Goal: Task Accomplishment & Management: Use online tool/utility

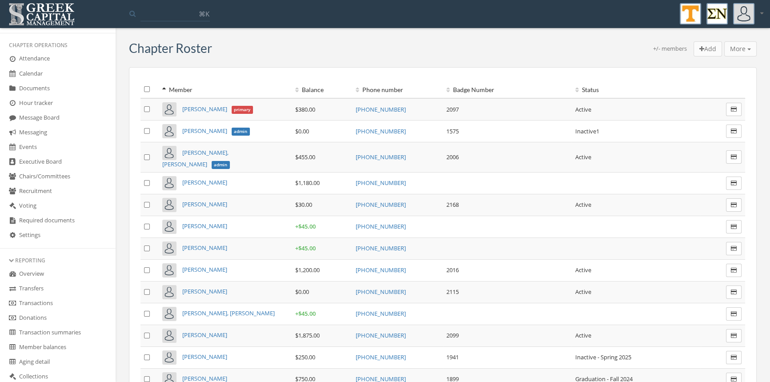
scroll to position [171, 0]
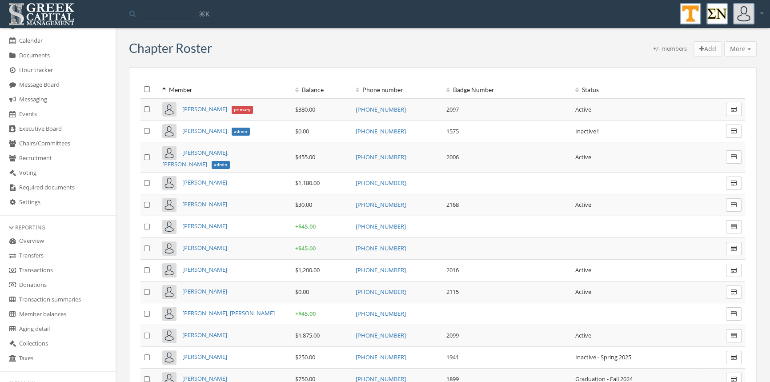
click at [48, 267] on link "Transactions" at bounding box center [58, 270] width 116 height 15
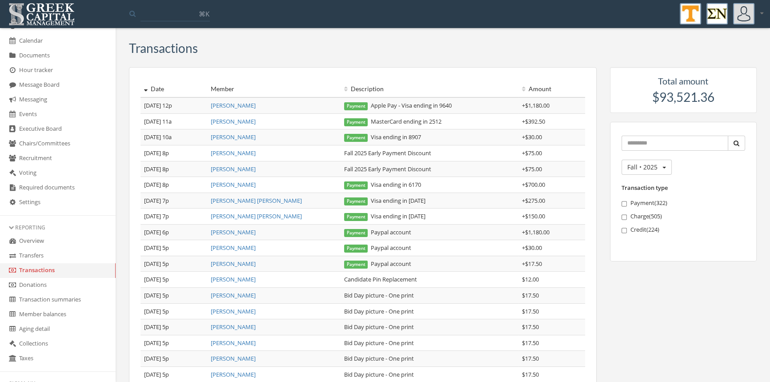
scroll to position [163, 0]
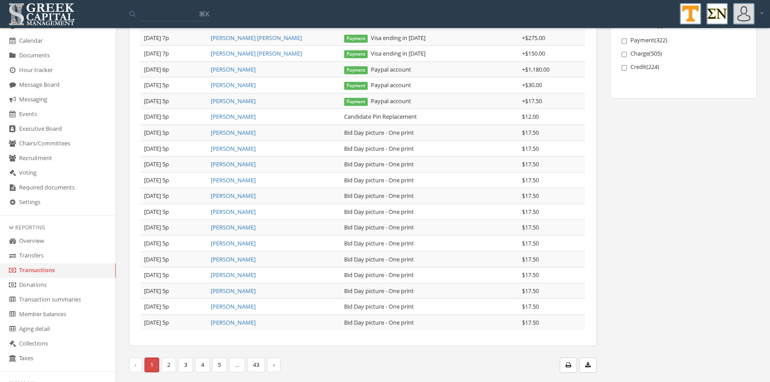
click at [172, 365] on link "2" at bounding box center [168, 364] width 15 height 15
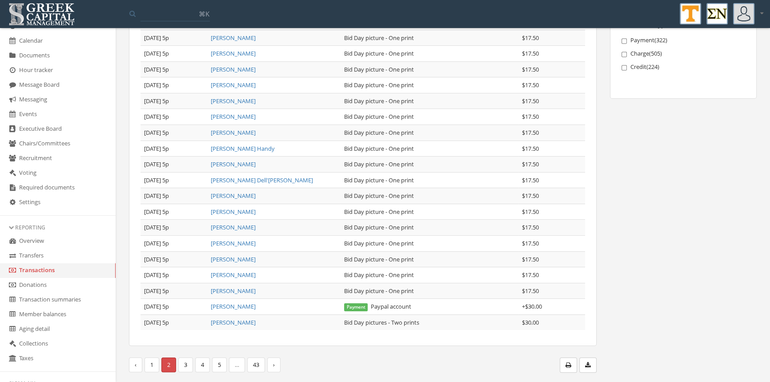
click at [183, 364] on link "3" at bounding box center [185, 364] width 15 height 15
click at [198, 362] on link "4" at bounding box center [202, 364] width 15 height 15
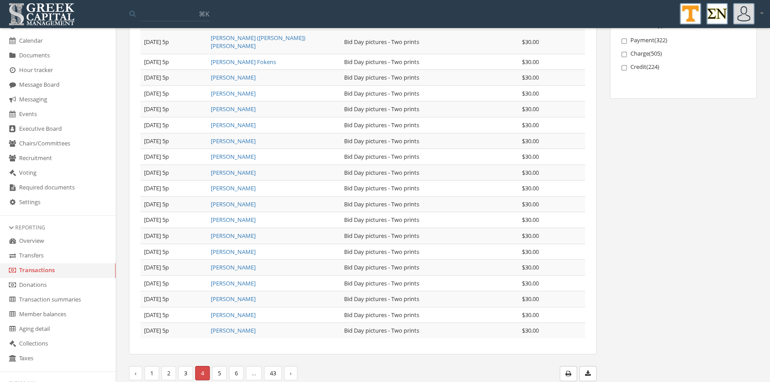
click at [219, 366] on link "5" at bounding box center [219, 373] width 15 height 15
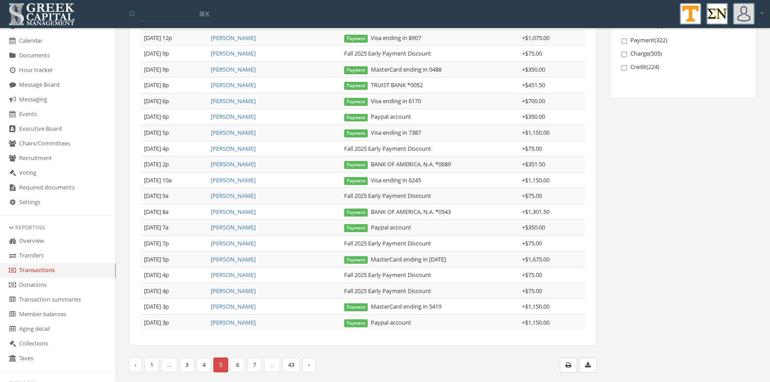
click at [203, 364] on link "4" at bounding box center [203, 364] width 15 height 15
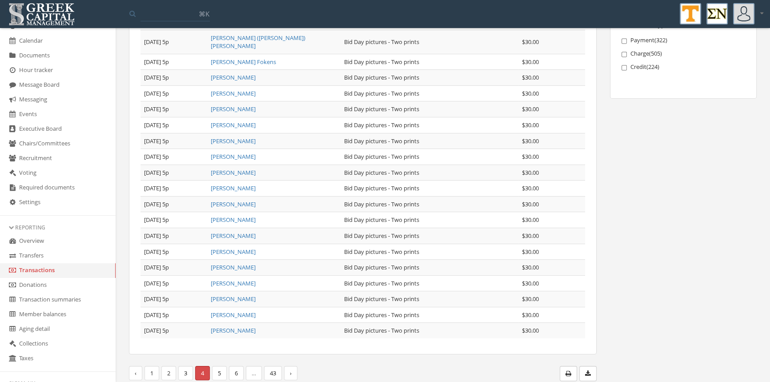
click at [191, 366] on link "3" at bounding box center [185, 373] width 15 height 15
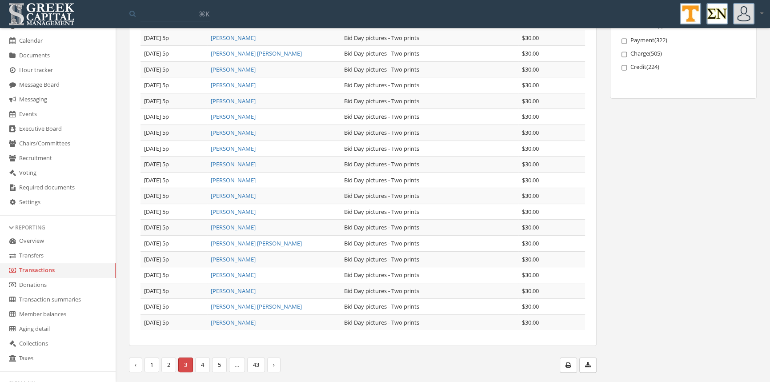
click at [164, 367] on link "2" at bounding box center [168, 364] width 15 height 15
drag, startPoint x: 767, startPoint y: 150, endPoint x: 768, endPoint y: 156, distance: 5.5
click at [768, 154] on div "Transactions Date Member Description Amount [DATE] 5p [PERSON_NAME] [PERSON_NAM…" at bounding box center [443, 127] width 654 height 511
click at [153, 366] on link "1" at bounding box center [151, 364] width 15 height 15
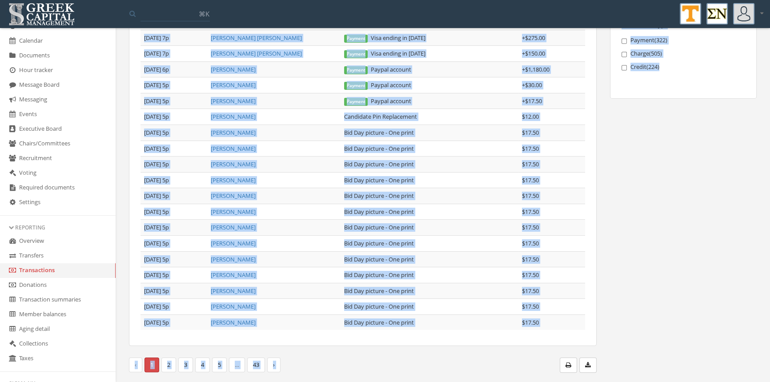
drag, startPoint x: 769, startPoint y: 277, endPoint x: 775, endPoint y: 198, distance: 79.8
click at [770, 198] on html "My account Logout Toggle search ⌘K My account Logout My Account Chapter finance…" at bounding box center [385, 28] width 770 height 382
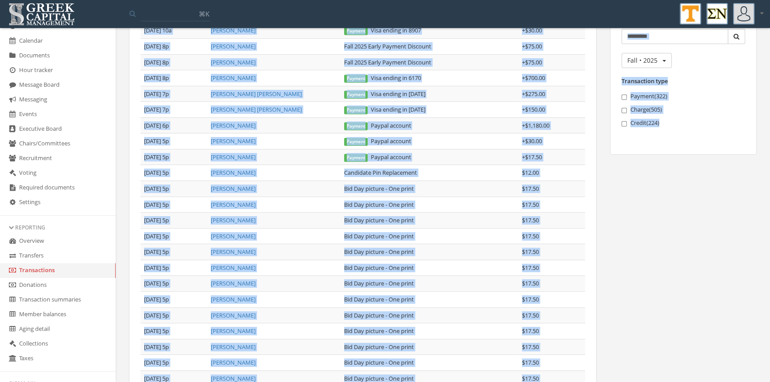
scroll to position [100, 0]
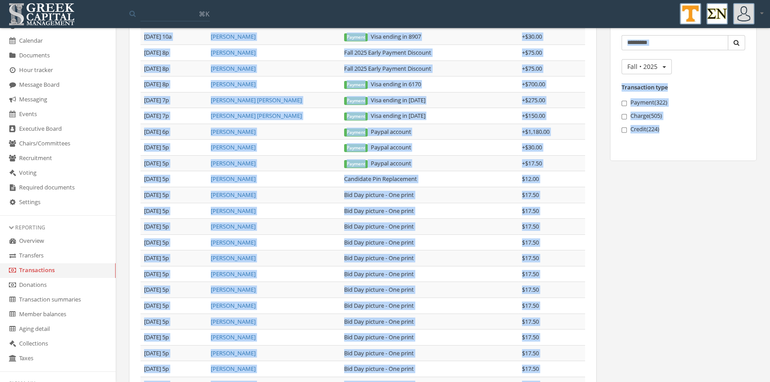
click at [242, 96] on link "[PERSON_NAME] [PERSON_NAME]" at bounding box center [256, 100] width 91 height 8
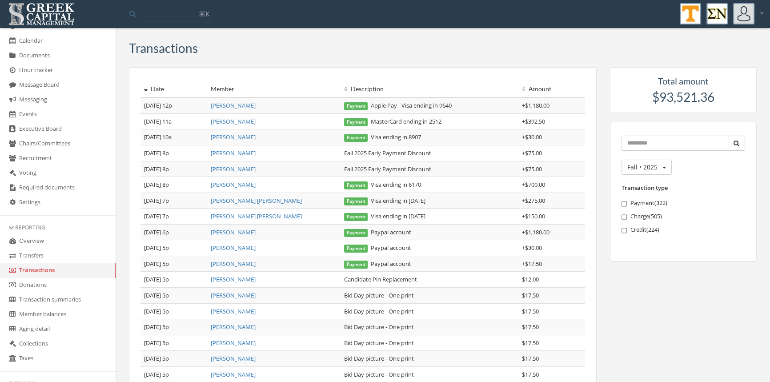
click at [247, 186] on link "[PERSON_NAME]" at bounding box center [233, 184] width 45 height 8
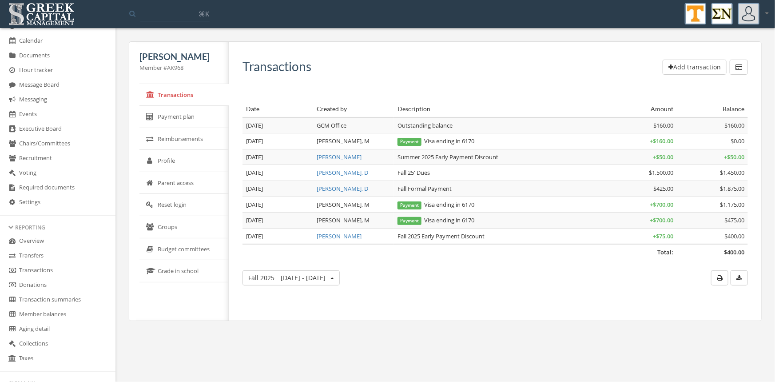
click at [48, 269] on link "Transactions" at bounding box center [58, 270] width 116 height 15
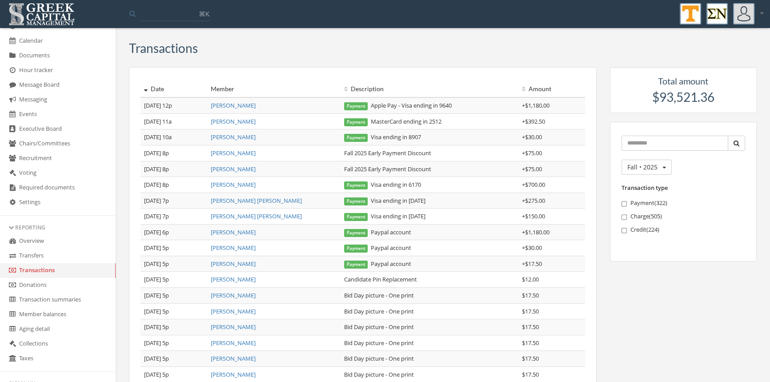
click at [439, 155] on td "Fall 2025 Early Payment Discount" at bounding box center [429, 153] width 178 height 16
drag, startPoint x: 440, startPoint y: 152, endPoint x: 342, endPoint y: 149, distance: 97.8
click at [342, 149] on td "Fall 2025 Early Payment Discount" at bounding box center [429, 153] width 178 height 16
copy td "Fall 2025 Early Payment Discount"
click at [241, 106] on link "[PERSON_NAME]" at bounding box center [233, 105] width 45 height 8
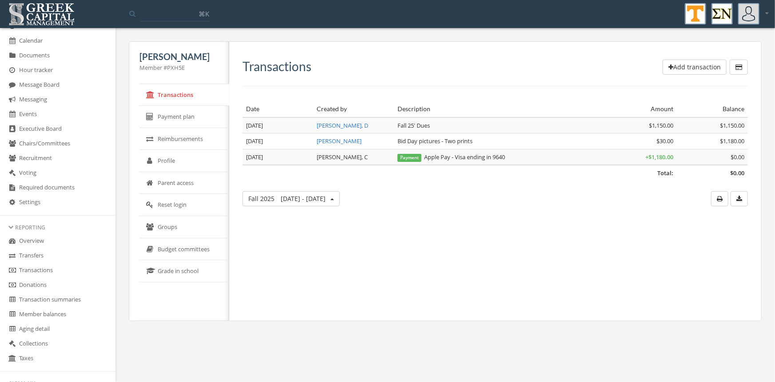
click at [682, 64] on button "Add transaction" at bounding box center [695, 67] width 64 height 15
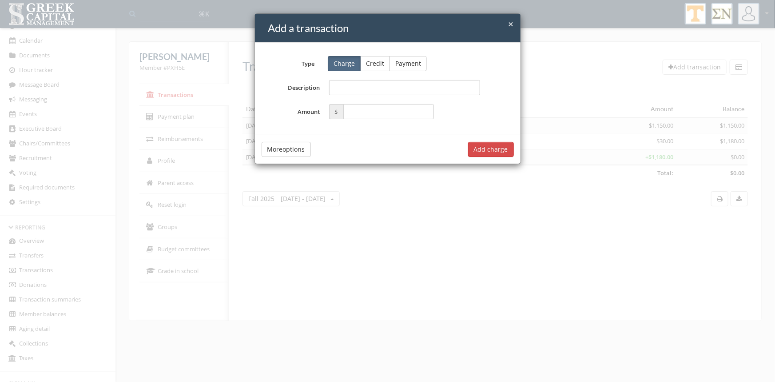
click at [372, 64] on button "Credit" at bounding box center [375, 63] width 30 height 15
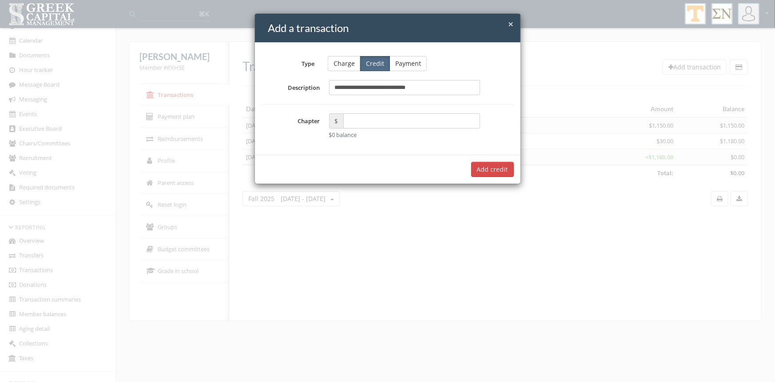
type input "**********"
click at [356, 120] on input "text" at bounding box center [411, 120] width 137 height 15
type input "*****"
click at [471, 171] on button "Add $75.00 credit" at bounding box center [482, 169] width 64 height 15
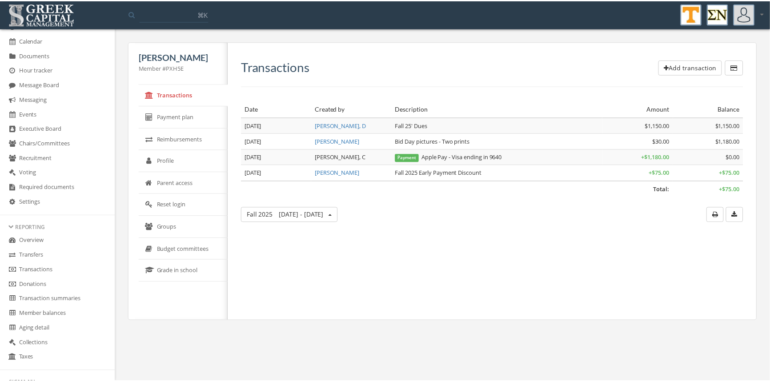
scroll to position [171, 0]
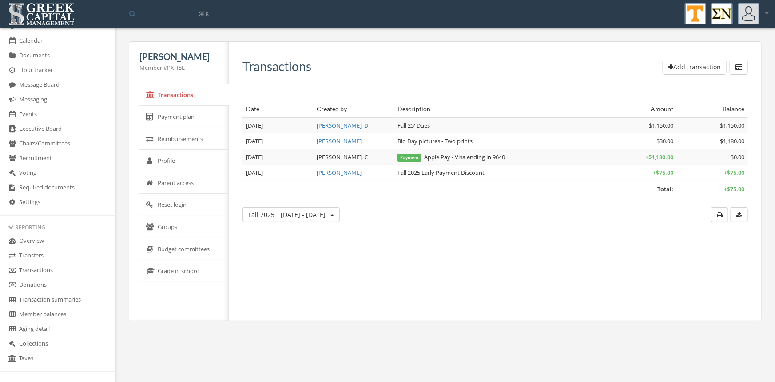
click at [54, 270] on link "Transactions" at bounding box center [58, 270] width 116 height 15
